Goal: Information Seeking & Learning: Learn about a topic

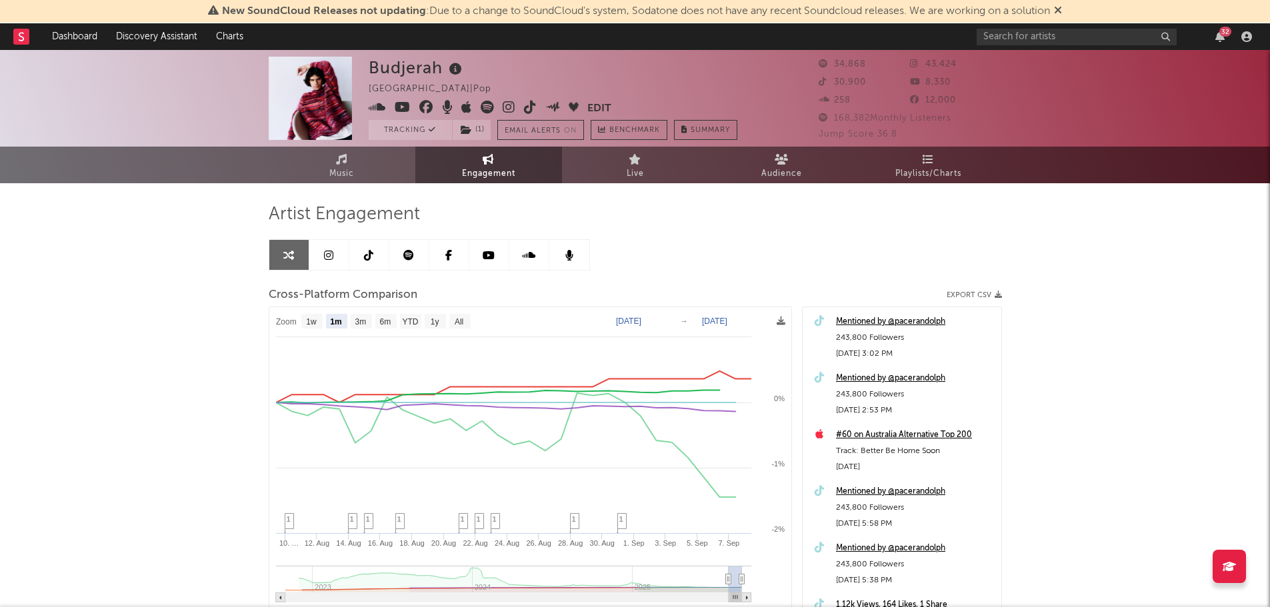
select select "1m"
click at [1111, 40] on input "text" at bounding box center [1077, 37] width 200 height 17
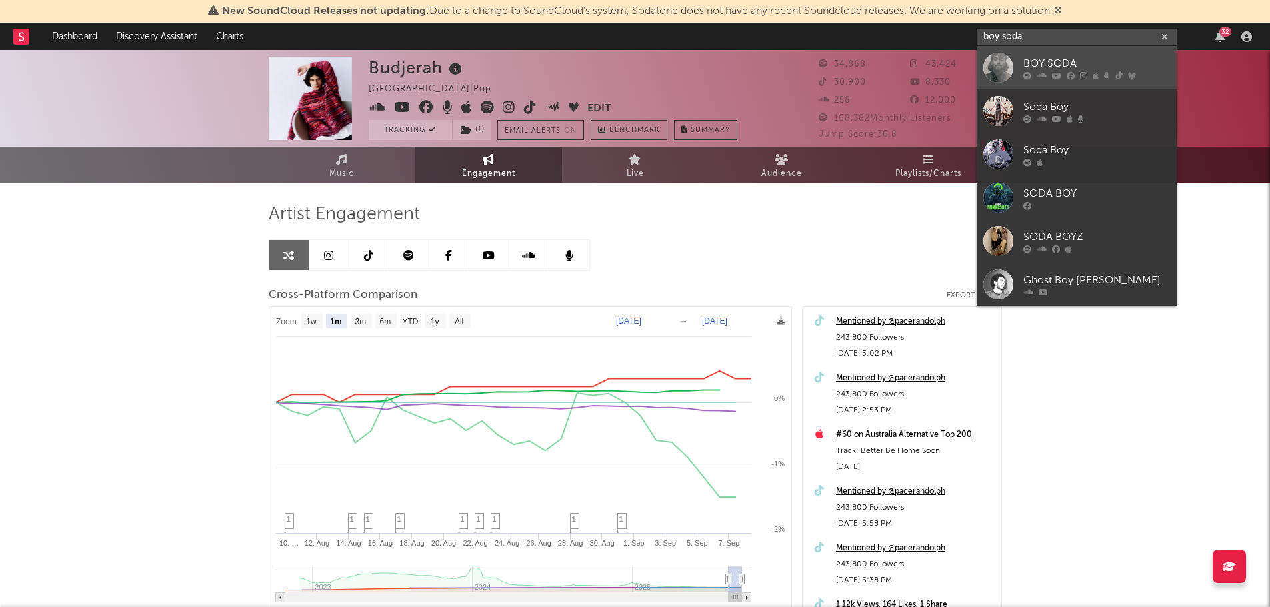
type input "boy soda"
click at [1080, 64] on div "BOY SODA" at bounding box center [1096, 63] width 147 height 16
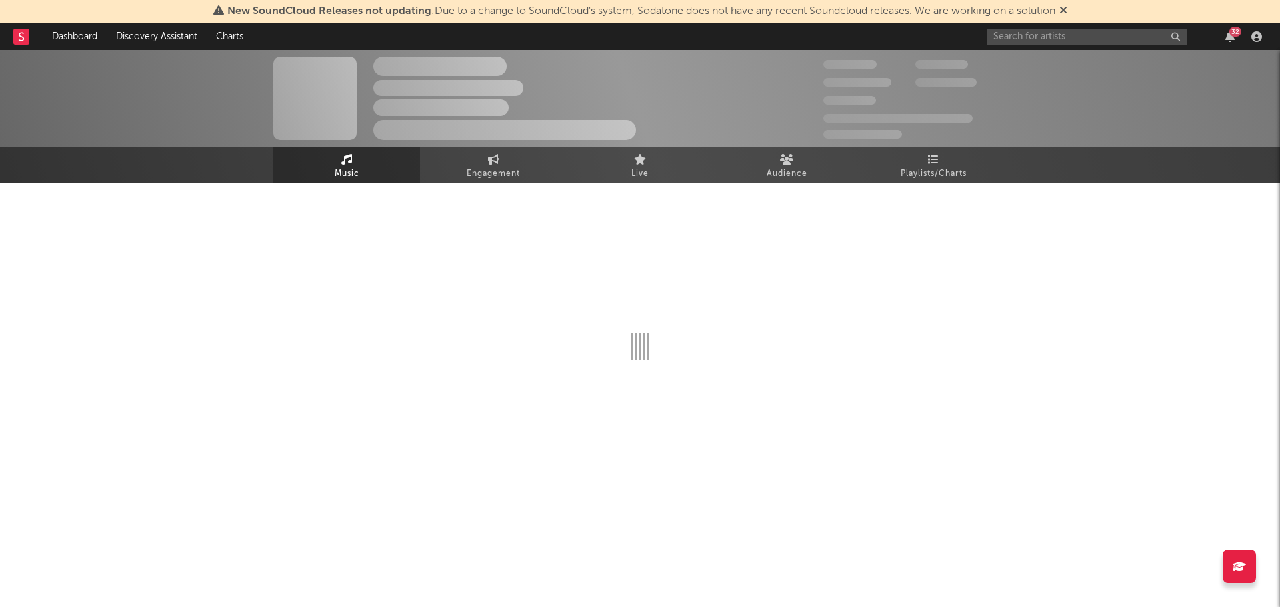
select select "6m"
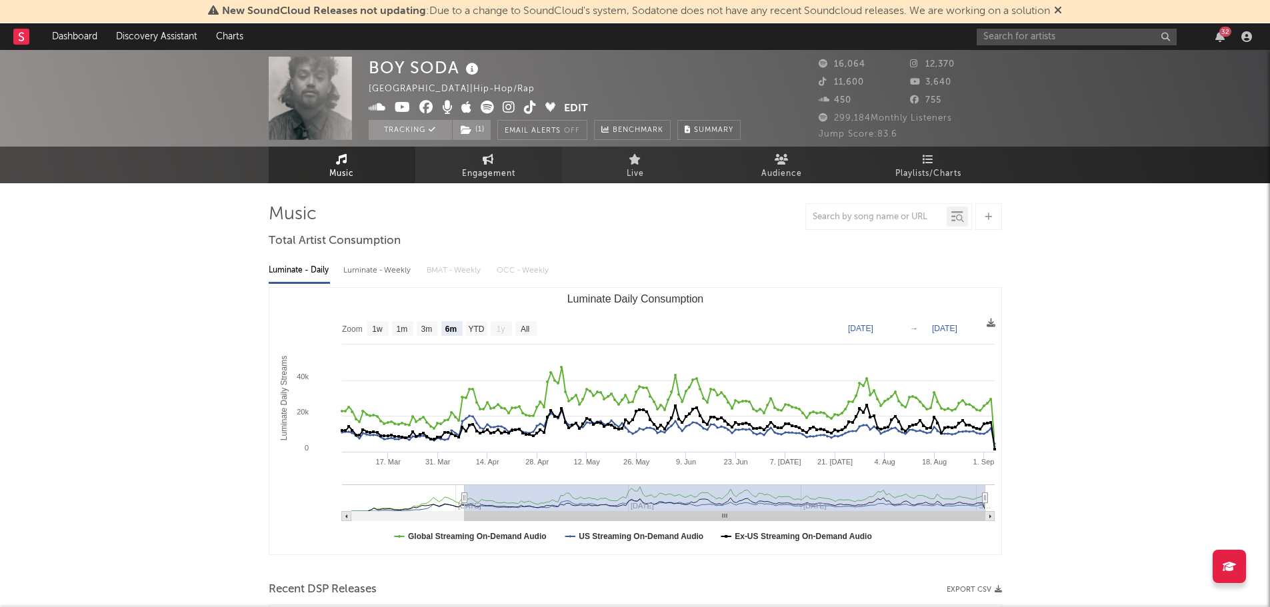
click at [481, 154] on link "Engagement" at bounding box center [488, 165] width 147 height 37
select select "1w"
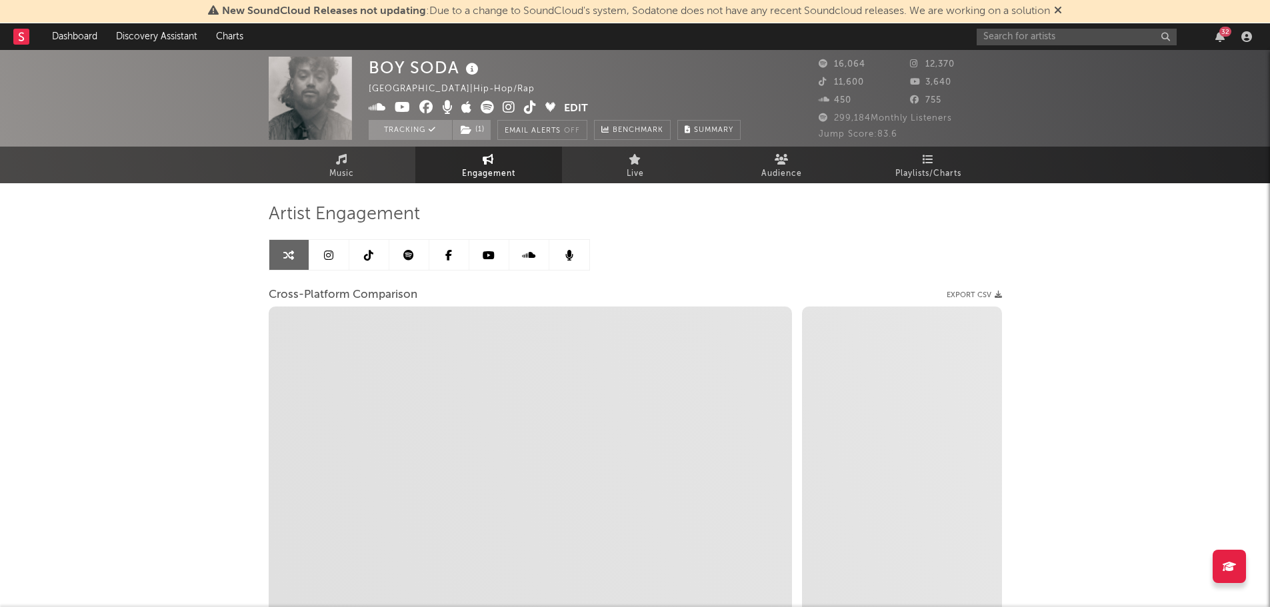
select select "1m"
